Goal: Navigation & Orientation: Find specific page/section

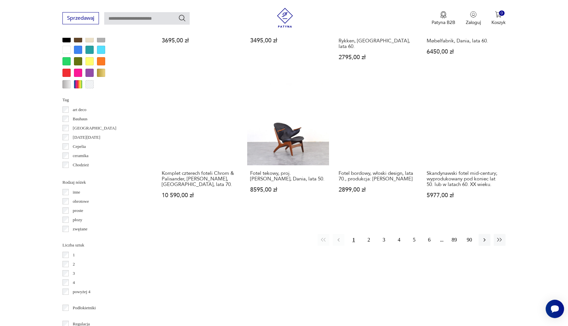
scroll to position [660, 0]
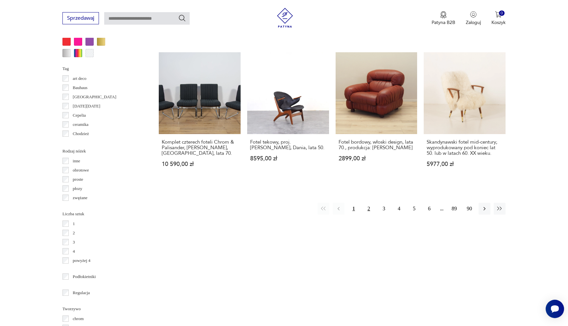
click at [370, 203] on button "2" at bounding box center [369, 209] width 12 height 12
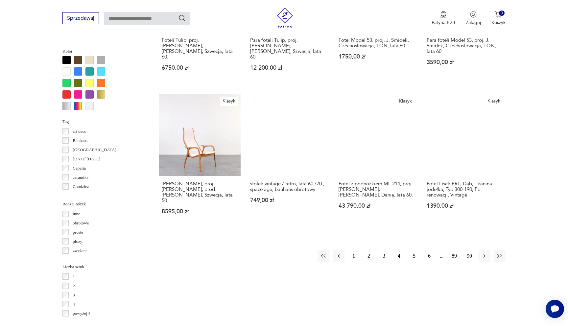
scroll to position [613, 0]
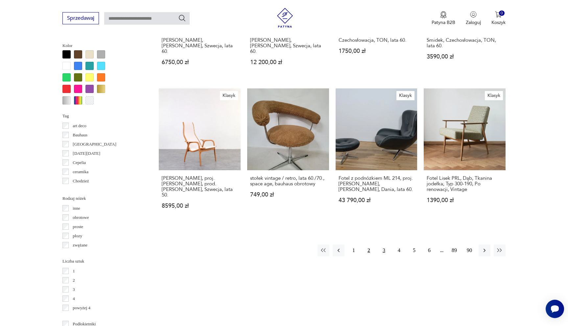
click at [384, 245] on button "3" at bounding box center [384, 251] width 12 height 12
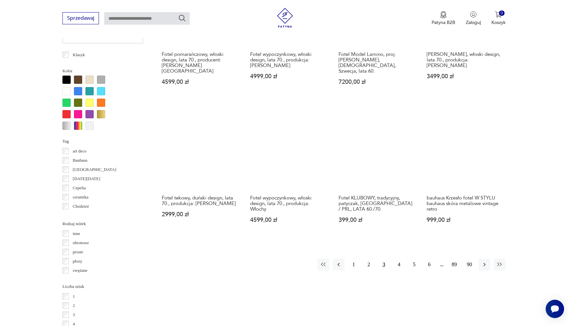
scroll to position [588, 0]
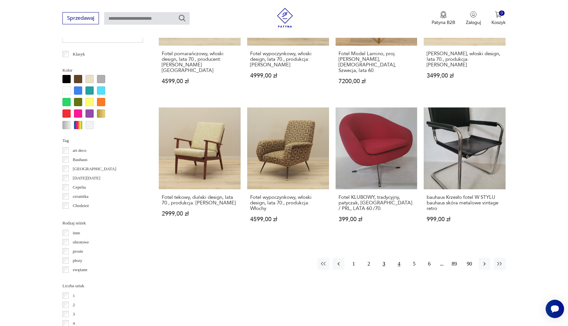
click at [396, 258] on button "4" at bounding box center [399, 264] width 12 height 12
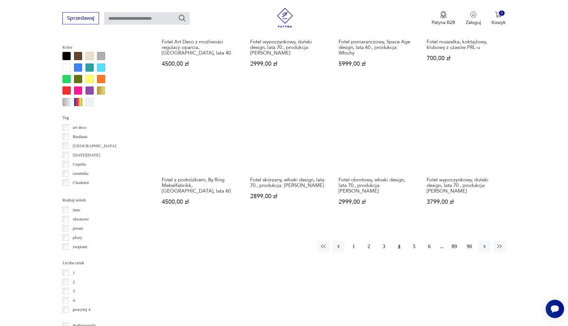
scroll to position [615, 0]
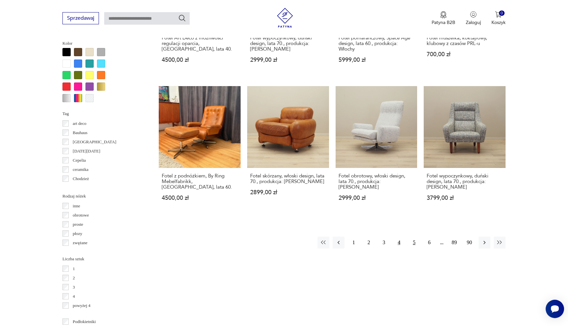
click at [415, 237] on button "5" at bounding box center [414, 243] width 12 height 12
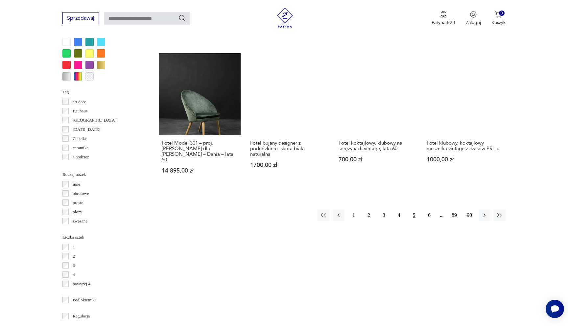
scroll to position [638, 0]
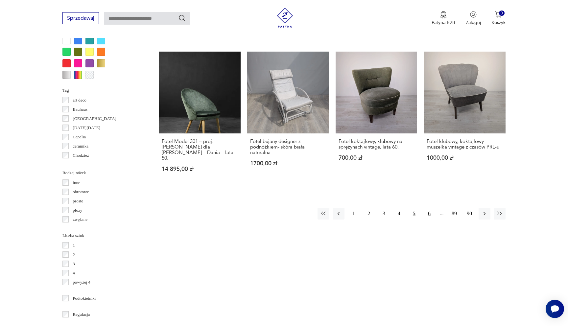
click at [428, 208] on button "6" at bounding box center [429, 214] width 12 height 12
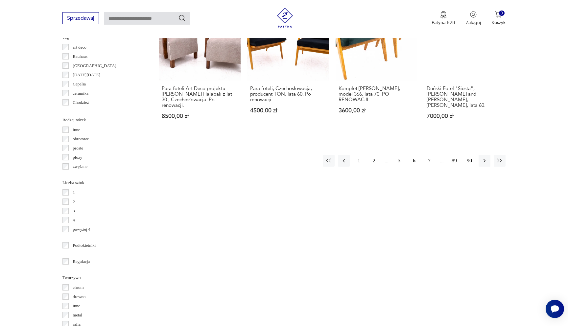
scroll to position [705, 0]
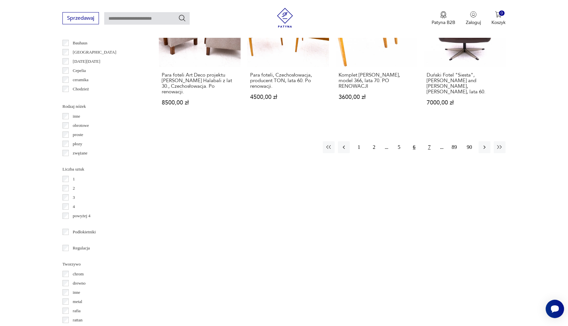
click at [430, 141] on button "7" at bounding box center [429, 147] width 12 height 12
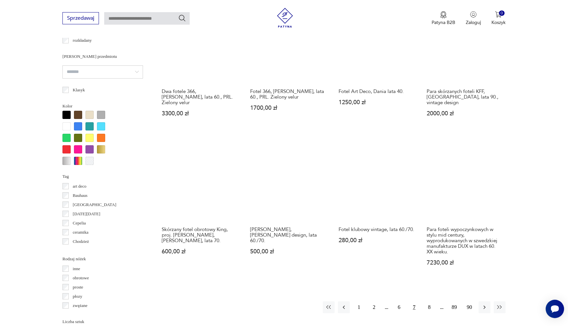
scroll to position [553, 0]
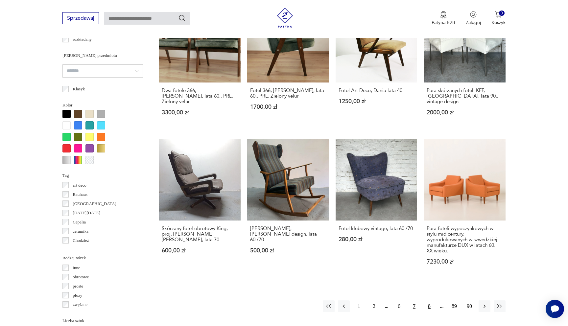
click at [431, 300] on button "8" at bounding box center [429, 306] width 12 height 12
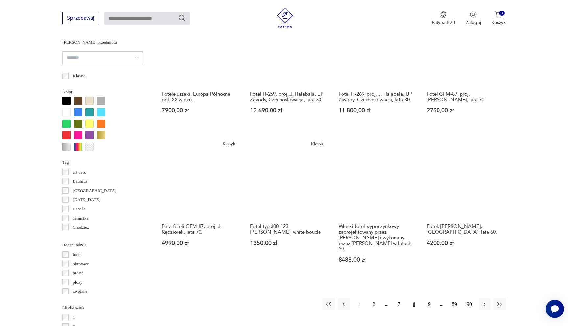
scroll to position [578, 0]
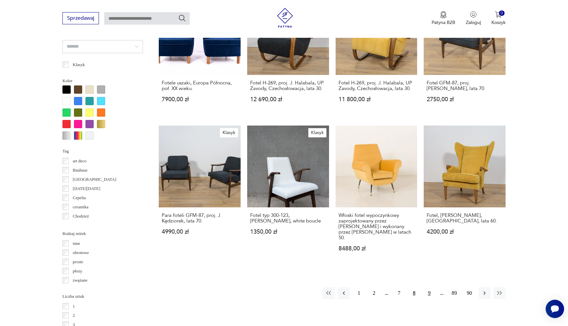
click at [430, 287] on button "9" at bounding box center [429, 293] width 12 height 12
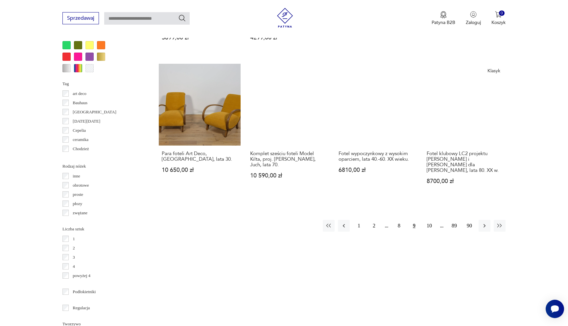
scroll to position [686, 0]
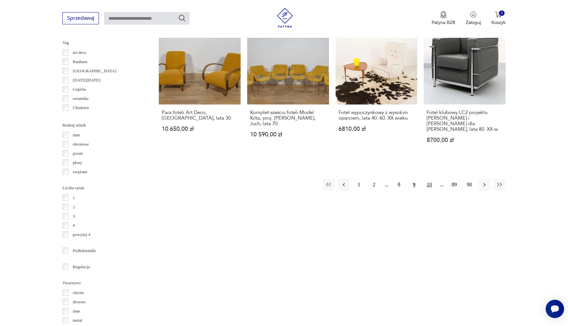
click at [429, 179] on button "10" at bounding box center [429, 185] width 12 height 12
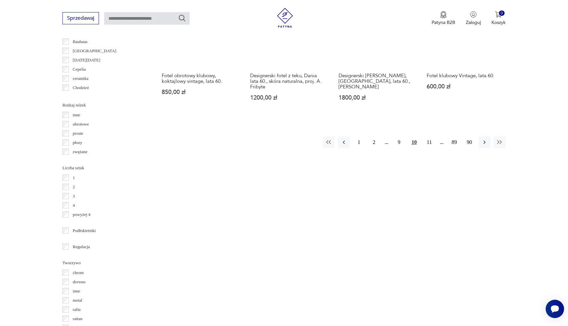
scroll to position [762, 0]
